Goal: Transaction & Acquisition: Purchase product/service

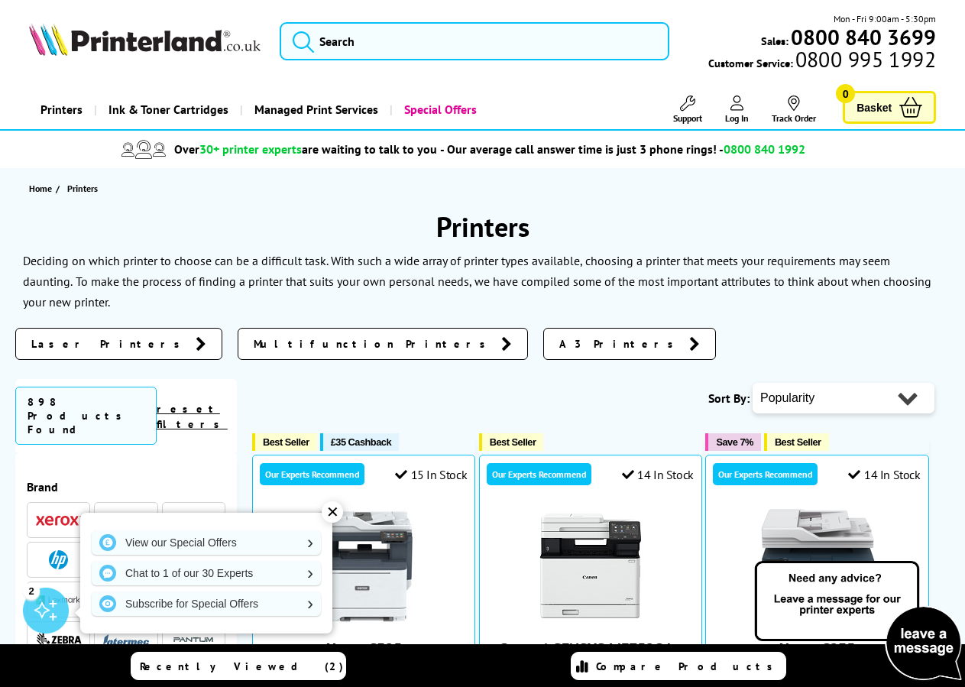
click at [70, 349] on span "Laser Printers" at bounding box center [109, 343] width 157 height 15
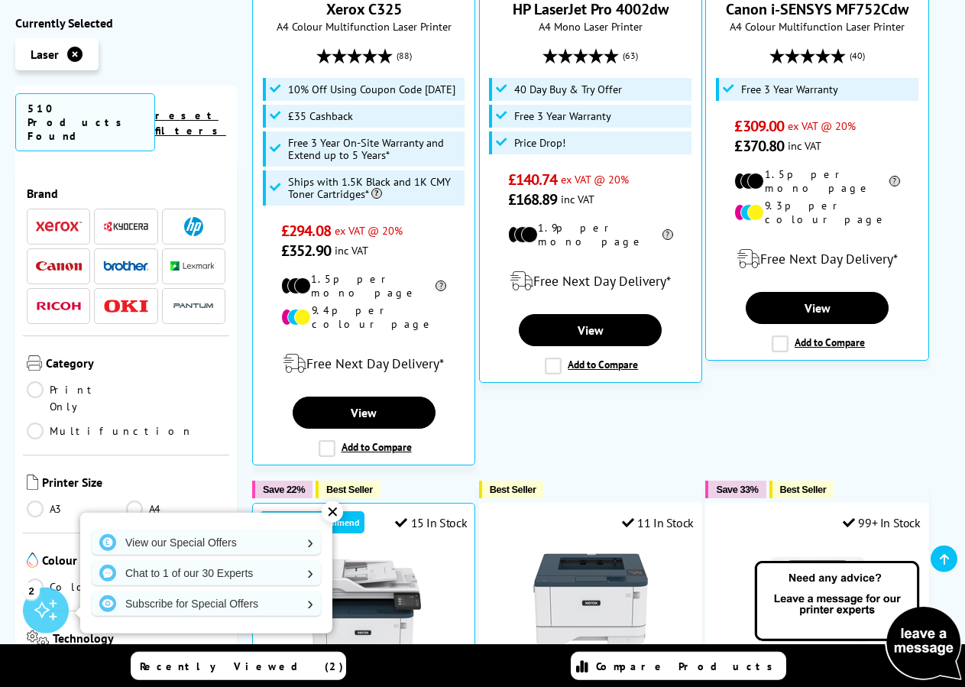
scroll to position [702, 0]
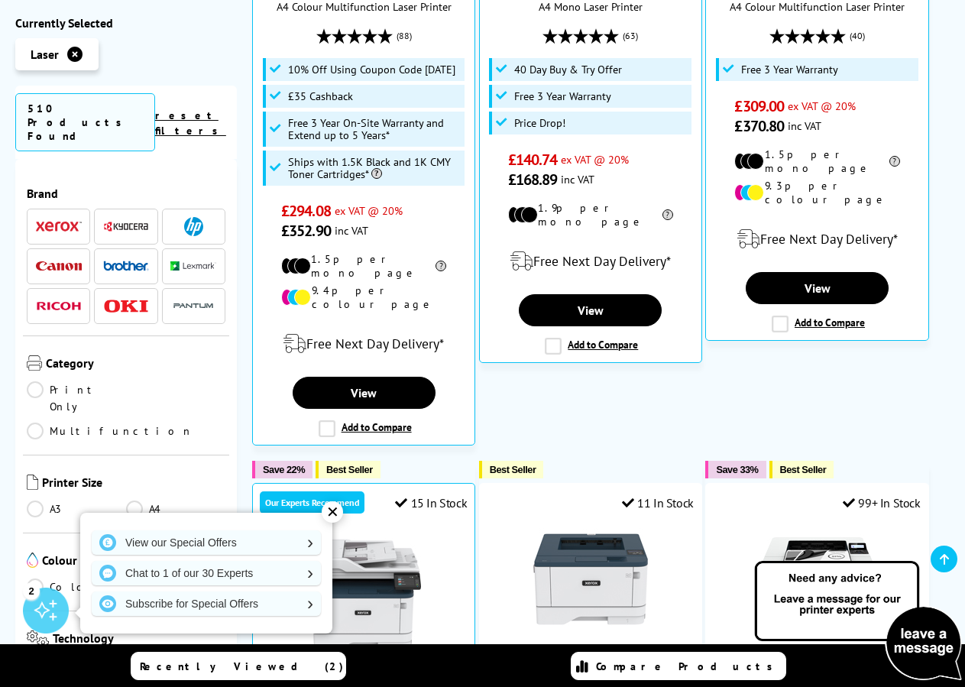
click at [39, 501] on link "A3" at bounding box center [76, 509] width 99 height 17
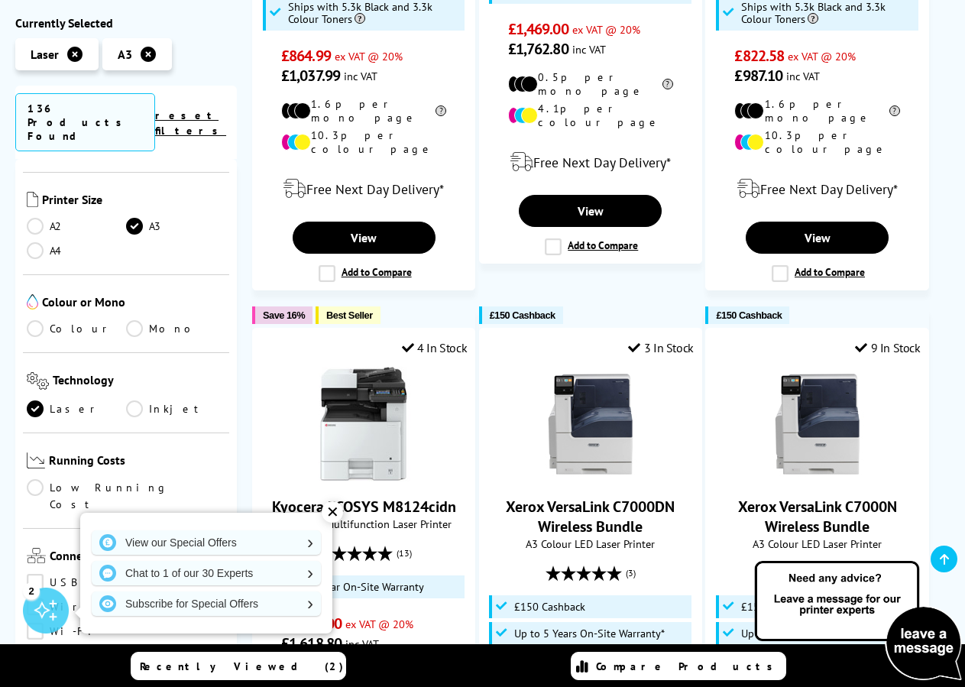
scroll to position [275, 0]
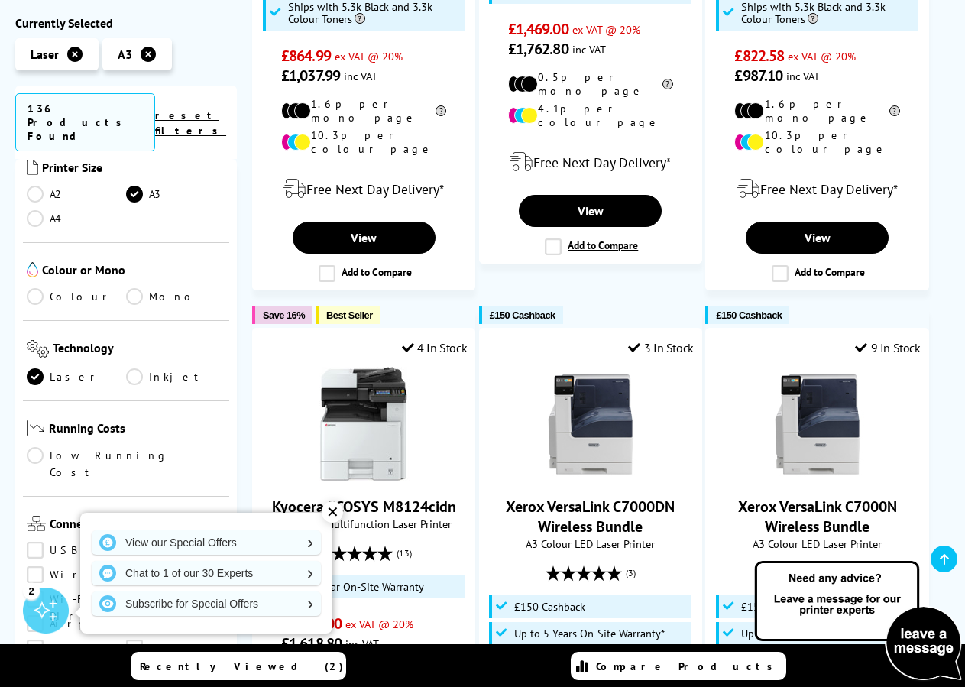
click at [38, 288] on link "Colour" at bounding box center [76, 296] width 99 height 17
click at [0, 0] on div at bounding box center [0, 0] width 0 height 0
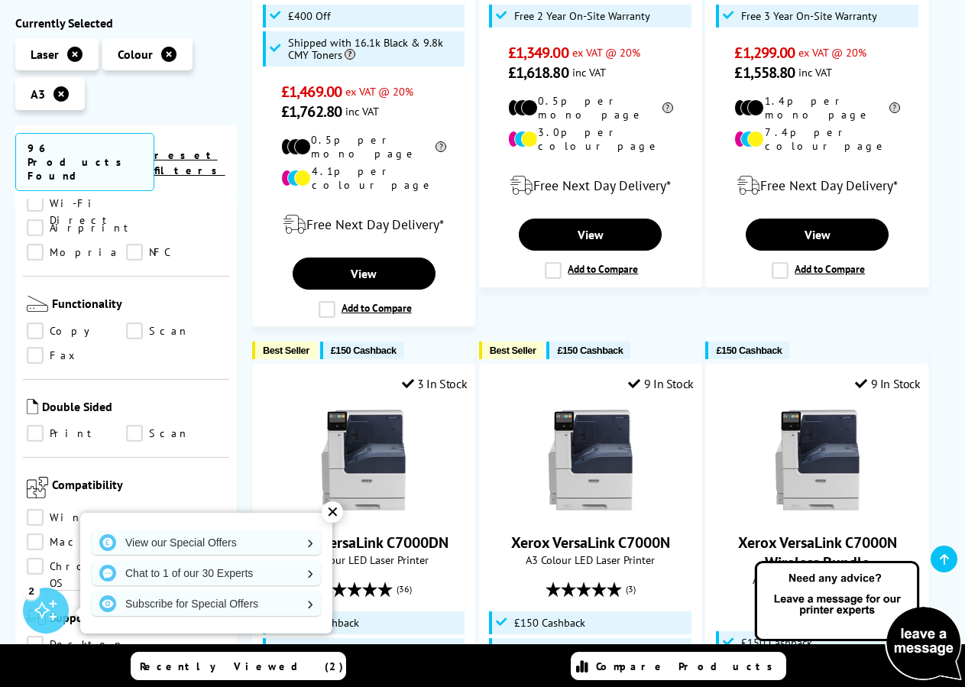
scroll to position [734, 0]
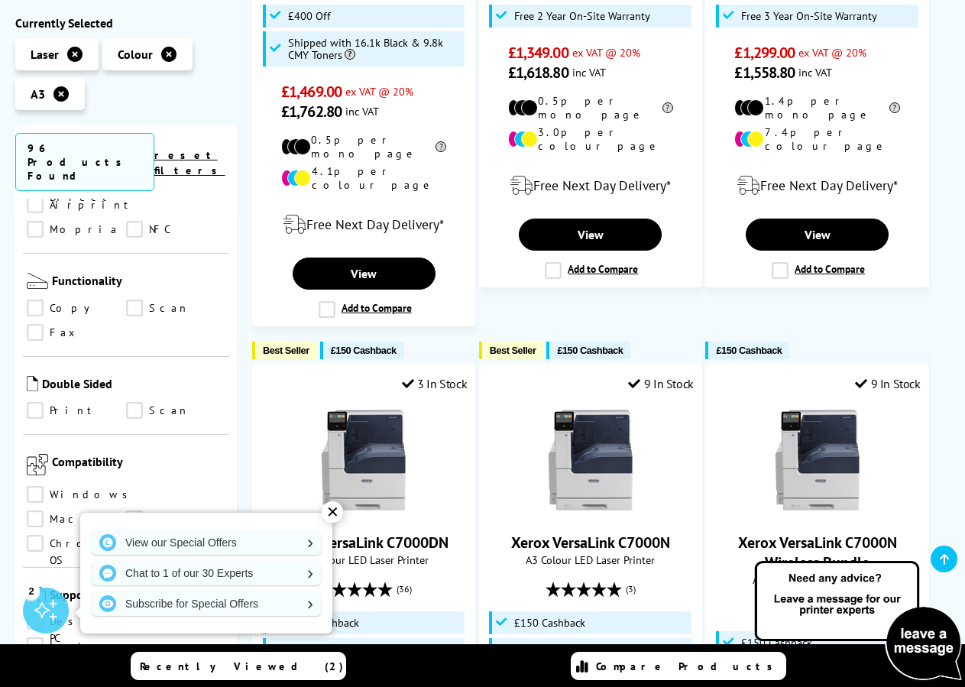
click at [40, 403] on link "Print" at bounding box center [76, 411] width 99 height 17
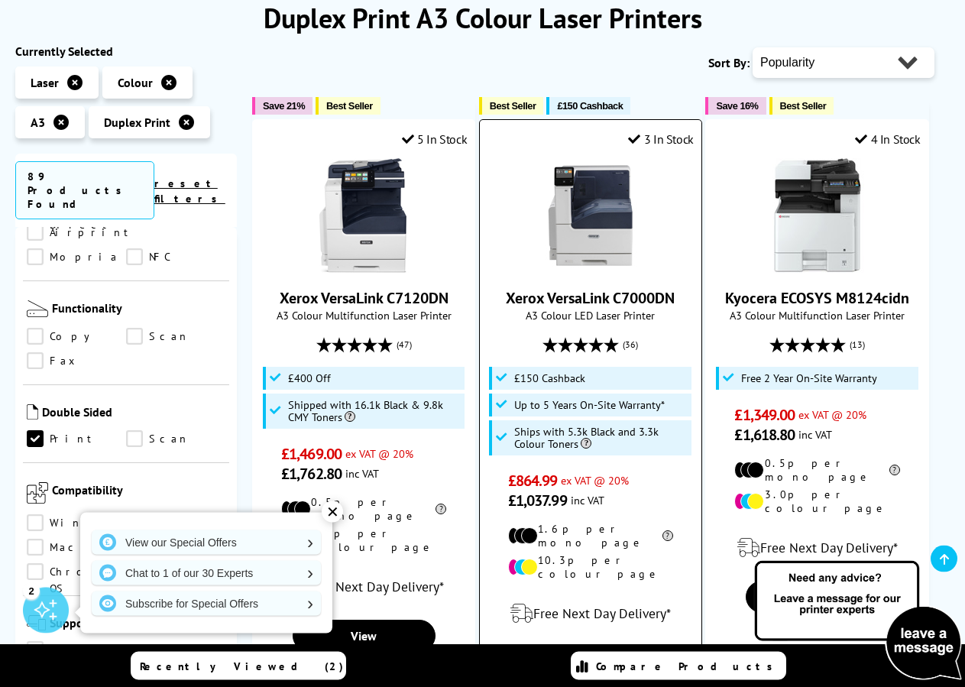
scroll to position [78, 0]
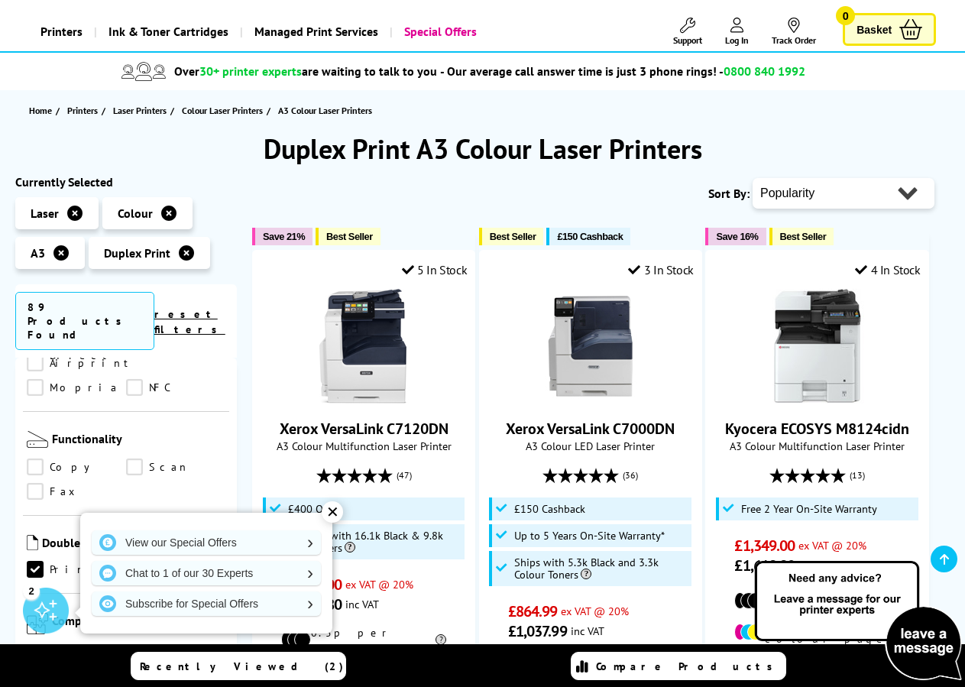
click at [753, 178] on select "Popularity Rating Price - Low to High Price - High to Low Running Costs - Low t…" at bounding box center [844, 193] width 182 height 31
select select "Price Ascending"
click option "Price - Low to High" at bounding box center [0, 0] width 0 height 0
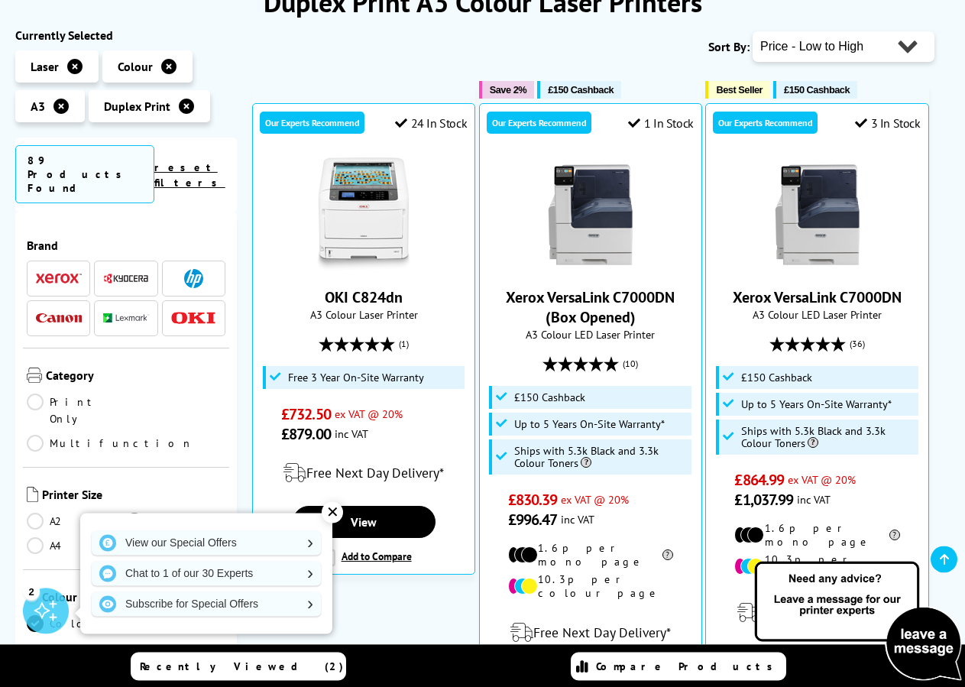
scroll to position [234, 0]
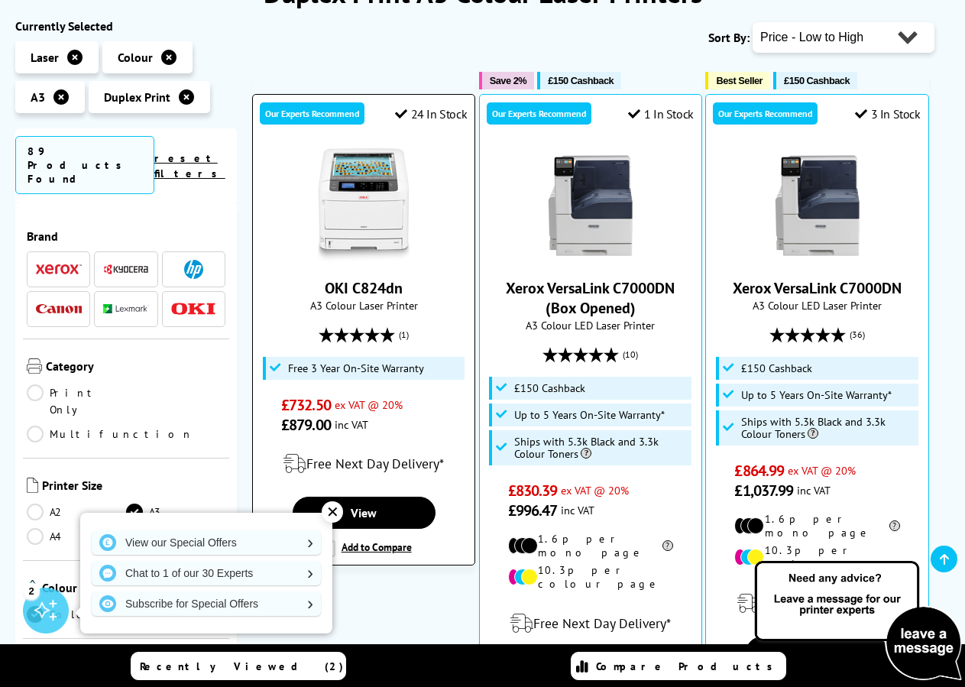
drag, startPoint x: 415, startPoint y: 289, endPoint x: 321, endPoint y: 284, distance: 94.2
click at [321, 284] on span "OKI C824dn" at bounding box center [363, 288] width 199 height 20
copy link "OKI C824dn"
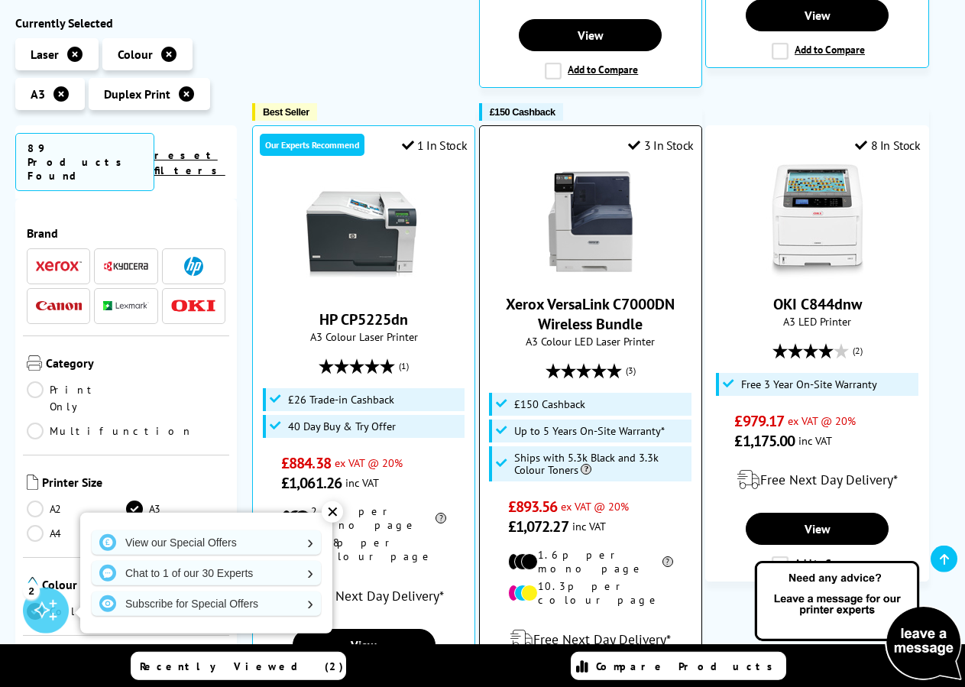
scroll to position [858, 0]
